Goal: Task Accomplishment & Management: Complete application form

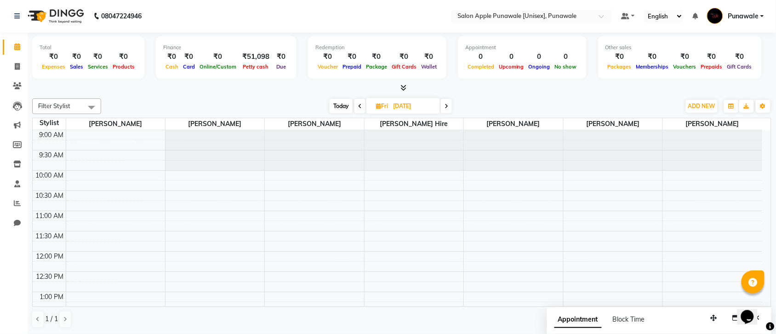
scroll to position [82, 0]
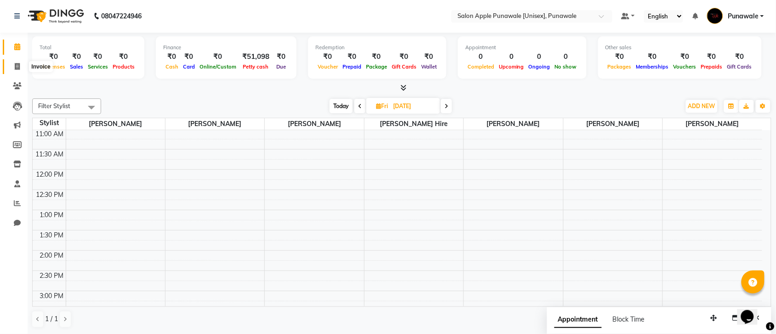
click at [15, 68] on icon at bounding box center [17, 66] width 5 height 7
select select "5421"
select select "service"
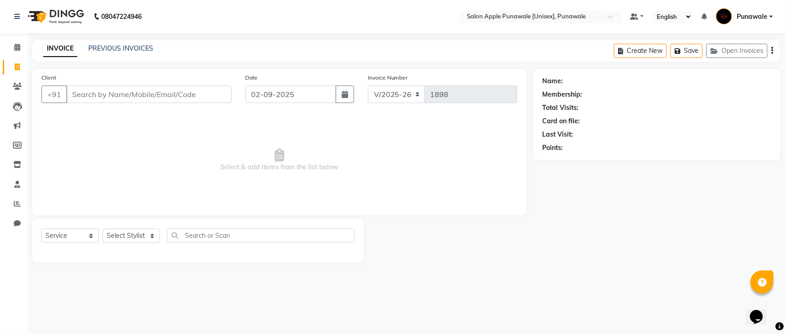
click at [184, 94] on input "Client" at bounding box center [148, 93] width 165 height 17
type input "8380077149"
click at [217, 96] on span "Add Client" at bounding box center [208, 94] width 36 height 9
select select "22"
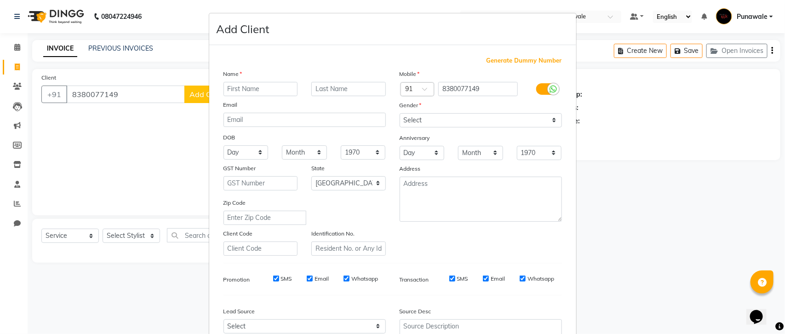
click at [243, 90] on input "text" at bounding box center [260, 89] width 74 height 14
click at [250, 92] on input "text" at bounding box center [260, 89] width 74 height 14
type input "<"
type input "Madhuri"
click at [322, 88] on input "gavli" at bounding box center [348, 89] width 74 height 14
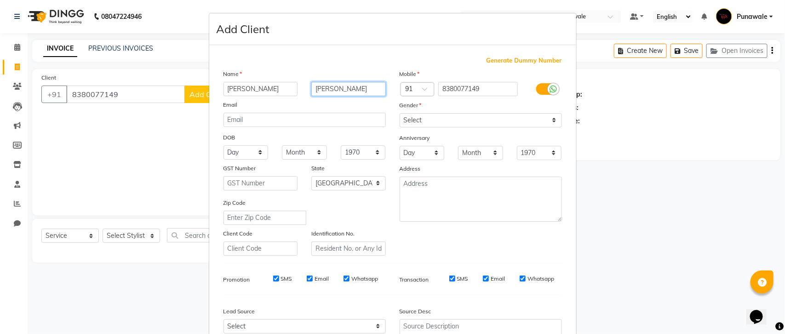
click at [345, 85] on input "gawli" at bounding box center [348, 89] width 74 height 14
type input "gawli"
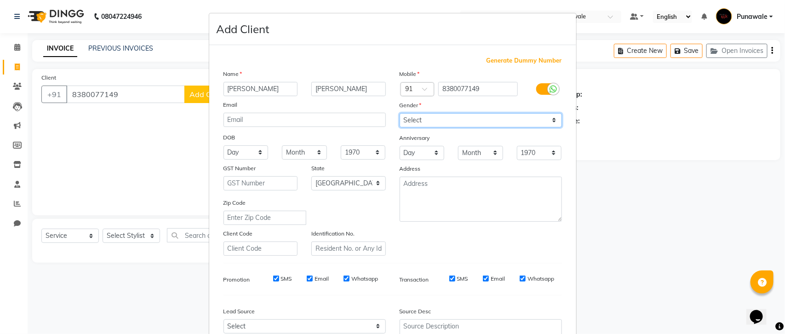
click at [489, 120] on select "Select Male Female Other Prefer Not To Say" at bounding box center [480, 120] width 162 height 14
select select "female"
click at [399, 113] on select "Select Male Female Other Prefer Not To Say" at bounding box center [480, 120] width 162 height 14
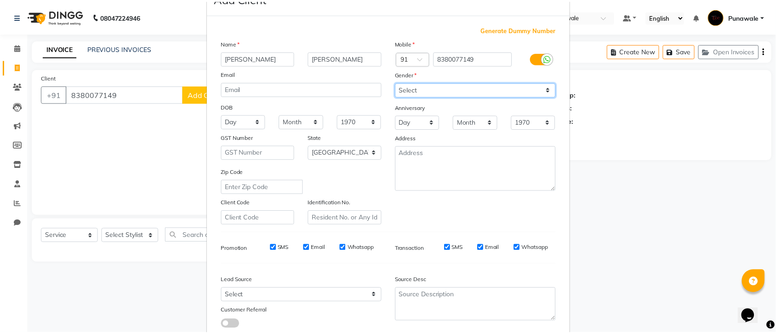
scroll to position [87, 0]
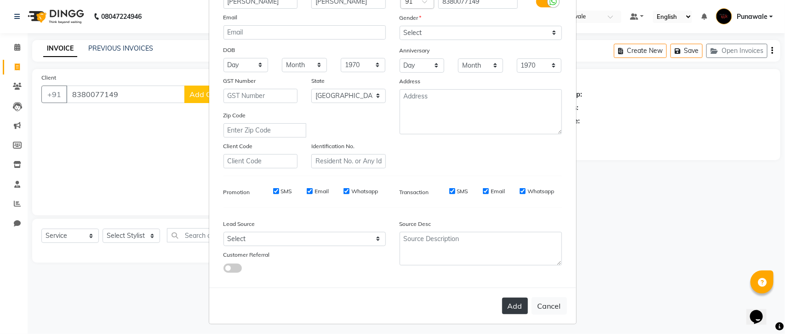
click at [512, 307] on button "Add" at bounding box center [515, 305] width 26 height 17
select select
select select "null"
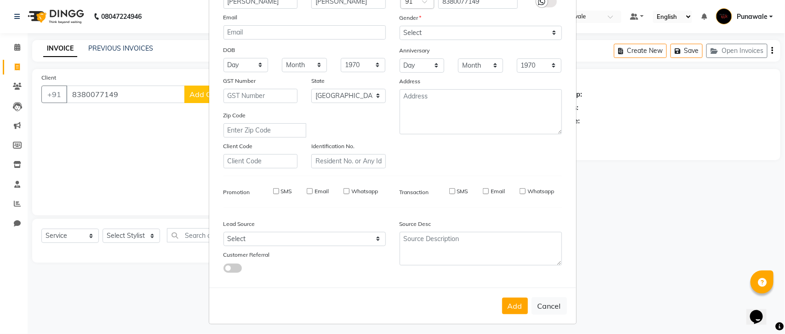
select select
checkbox input "false"
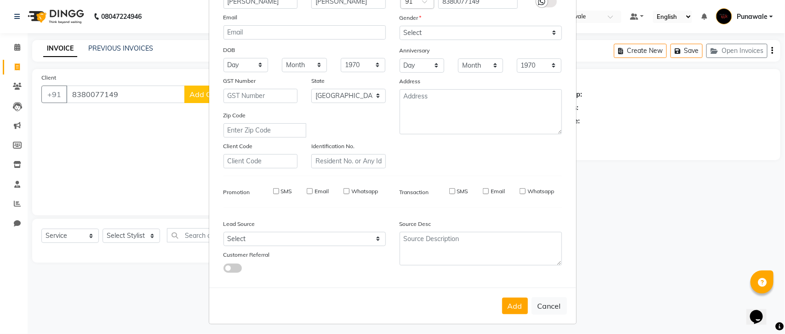
checkbox input "false"
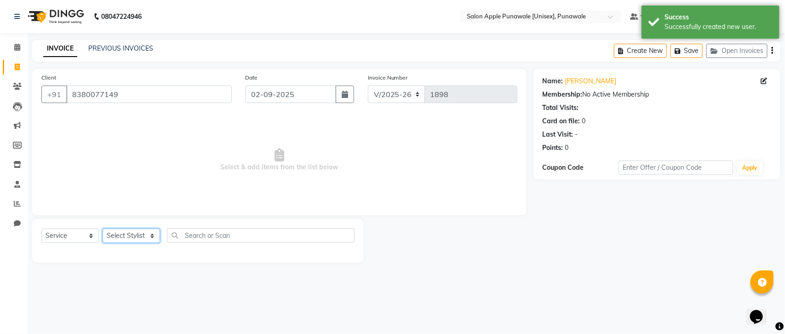
click at [145, 239] on select "Select Stylist Apurva deshmukh Avi Sonawane Kamlesh Nikam Kaveri Nikam Pallavi …" at bounding box center [130, 235] width 57 height 14
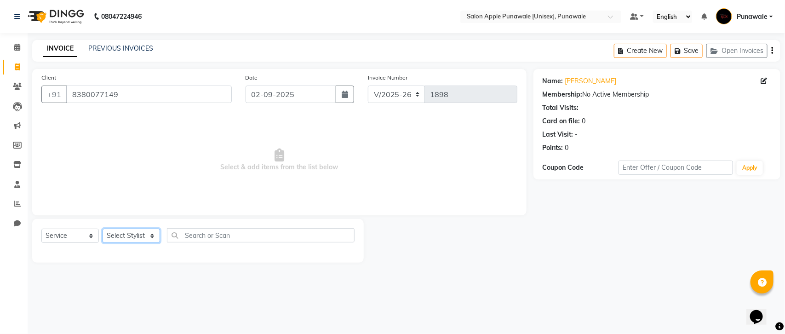
select select "85508"
click at [102, 228] on select "Select Stylist Apurva deshmukh Avi Sonawane Kamlesh Nikam Kaveri Nikam Pallavi …" at bounding box center [130, 235] width 57 height 14
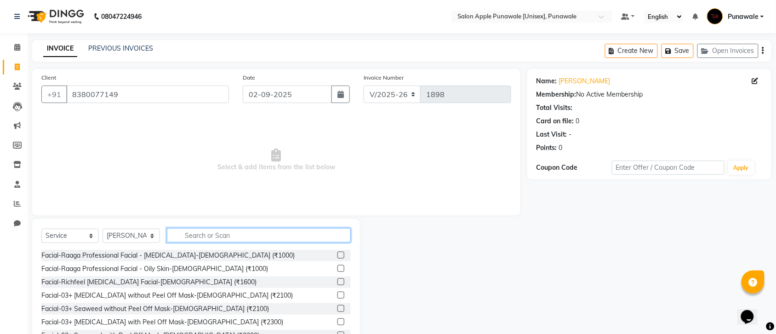
click at [188, 230] on input "text" at bounding box center [259, 235] width 184 height 14
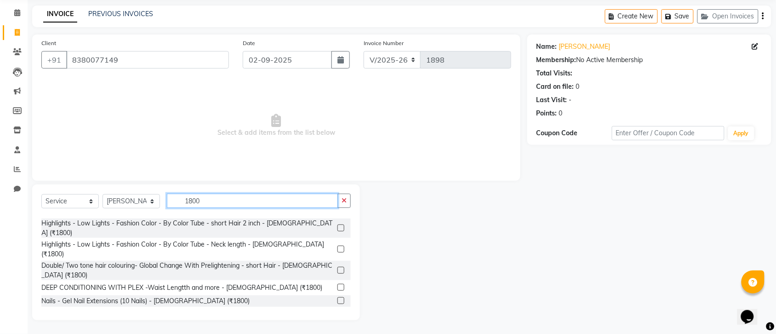
scroll to position [121, 0]
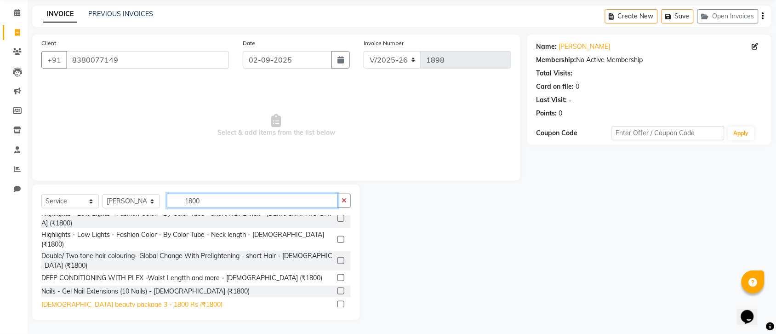
type input "1800"
click at [125, 300] on div "Female beauty package 3 - 1800 Rs (₹1800)" at bounding box center [131, 305] width 181 height 10
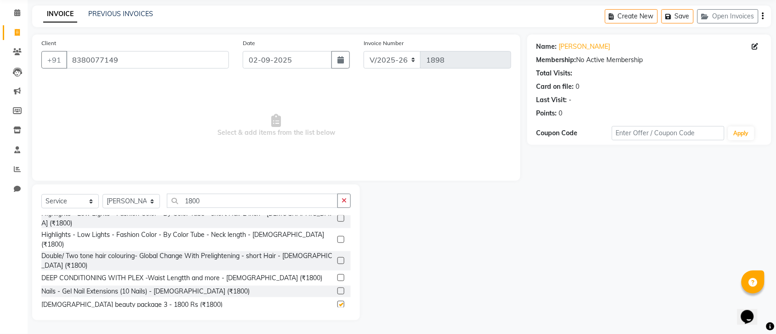
checkbox input "false"
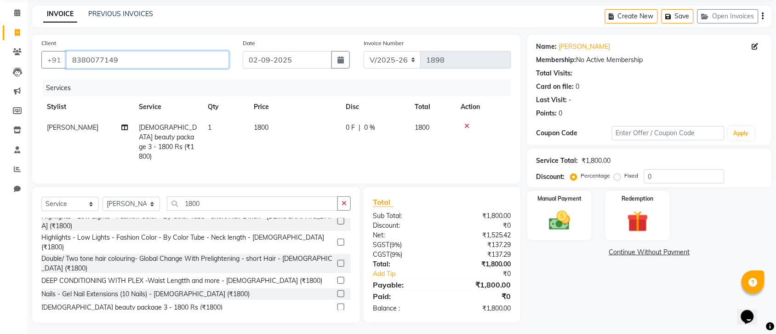
click at [92, 63] on input "8380077149" at bounding box center [147, 59] width 163 height 17
click at [19, 17] on span at bounding box center [17, 13] width 16 height 11
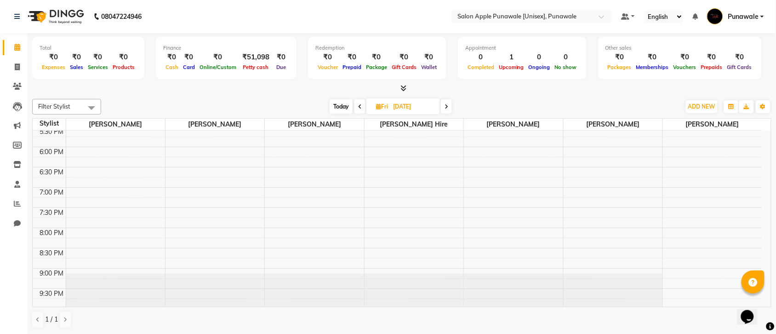
scroll to position [396, 0]
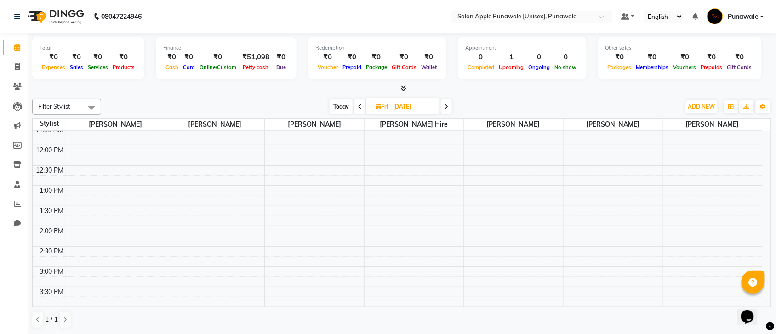
scroll to position [115, 0]
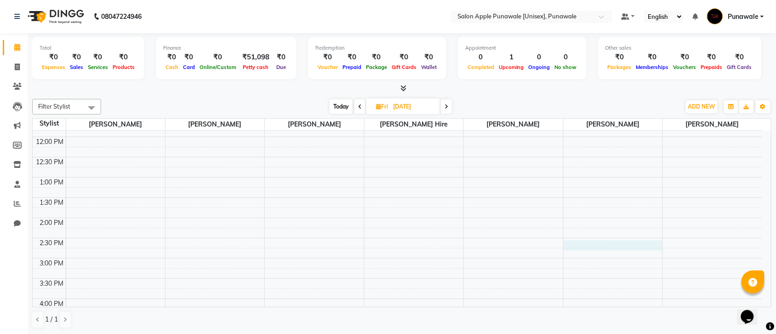
click at [584, 241] on div "9:00 AM 9:30 AM 10:00 AM 10:30 AM 11:00 AM 11:30 AM 12:00 PM 12:30 PM 1:00 PM 1…" at bounding box center [397, 299] width 729 height 566
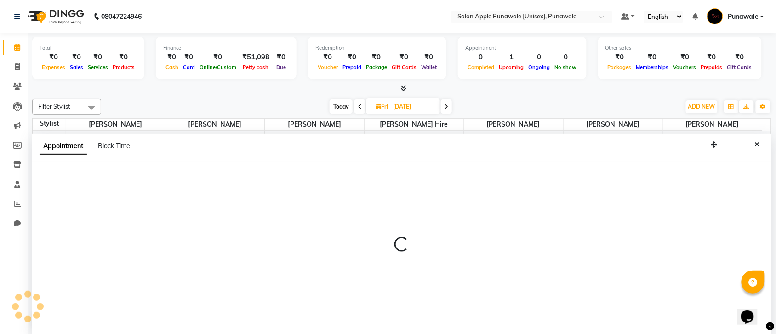
scroll to position [0, 0]
select select "85508"
select select "870"
select select "tentative"
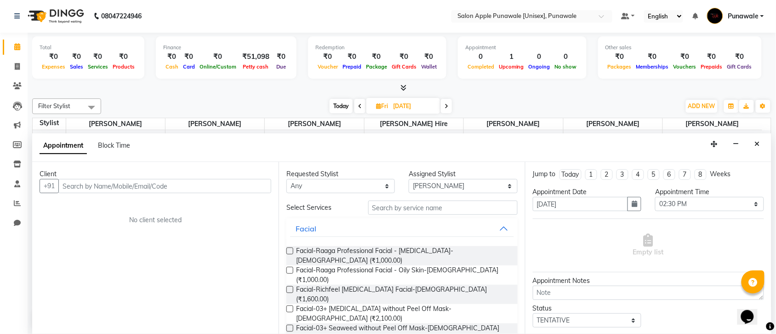
click at [244, 191] on input "text" at bounding box center [164, 186] width 213 height 14
click at [265, 187] on input "text" at bounding box center [164, 186] width 213 height 14
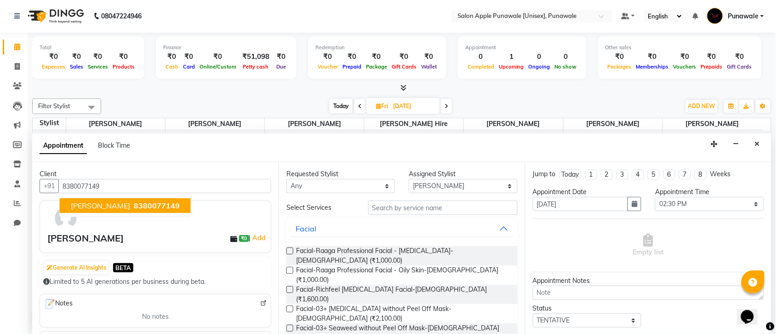
click at [88, 205] on span "[PERSON_NAME]" at bounding box center [100, 205] width 59 height 9
type input "8380077149"
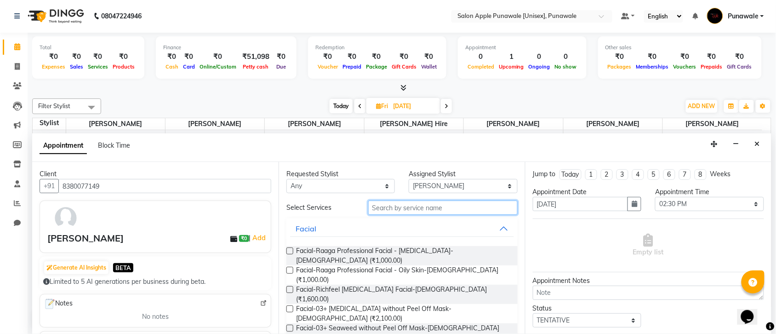
click at [411, 210] on input "text" at bounding box center [442, 207] width 149 height 14
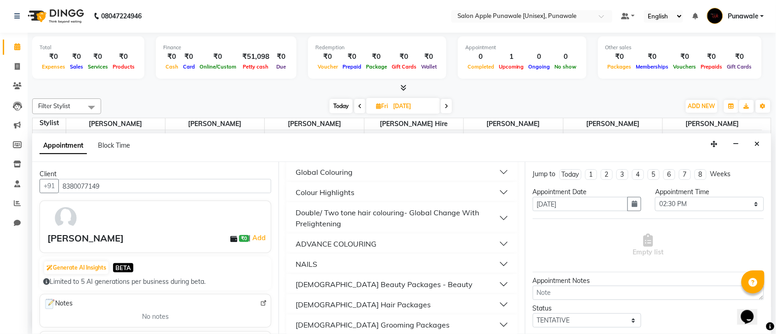
scroll to position [162, 0]
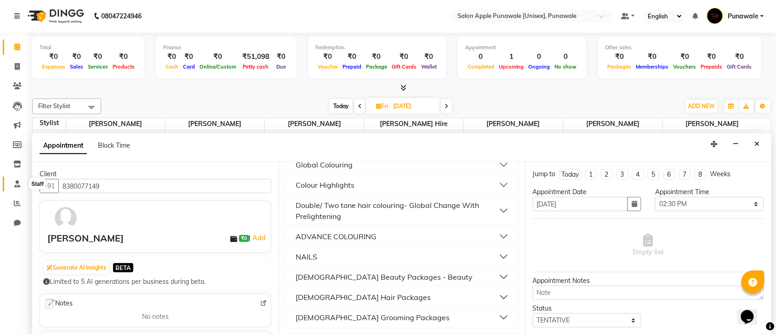
type input "1800"
click at [19, 186] on icon at bounding box center [17, 183] width 6 height 7
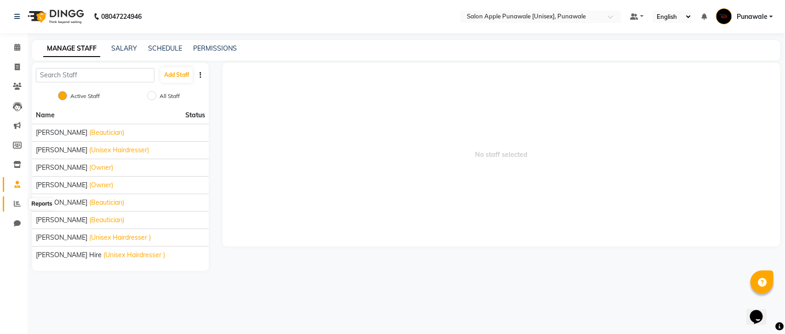
click at [17, 206] on icon at bounding box center [17, 203] width 7 height 7
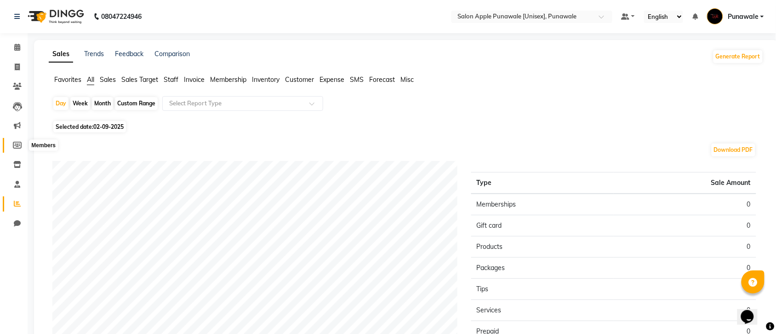
click at [19, 146] on icon at bounding box center [17, 145] width 9 height 7
select select
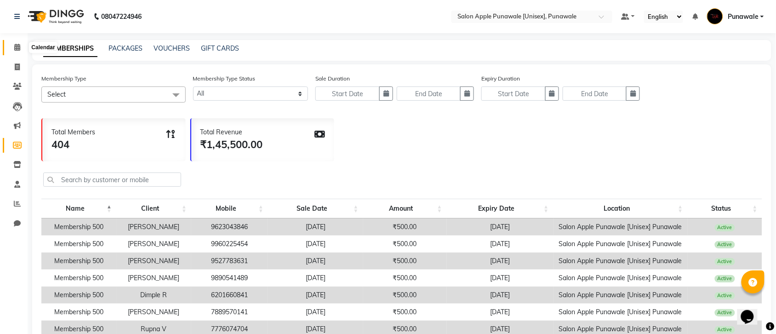
click at [14, 51] on span at bounding box center [17, 47] width 16 height 11
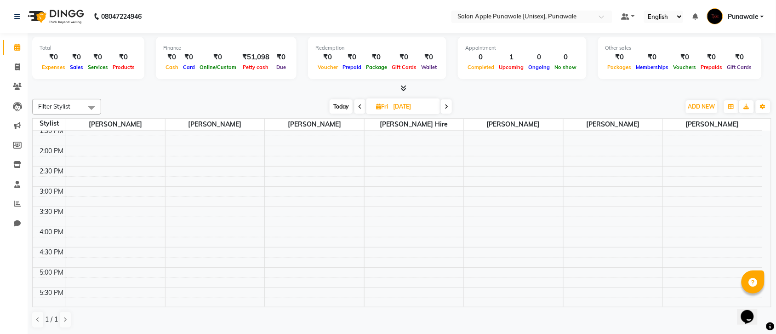
scroll to position [230, 0]
